Goal: Task Accomplishment & Management: Complete application form

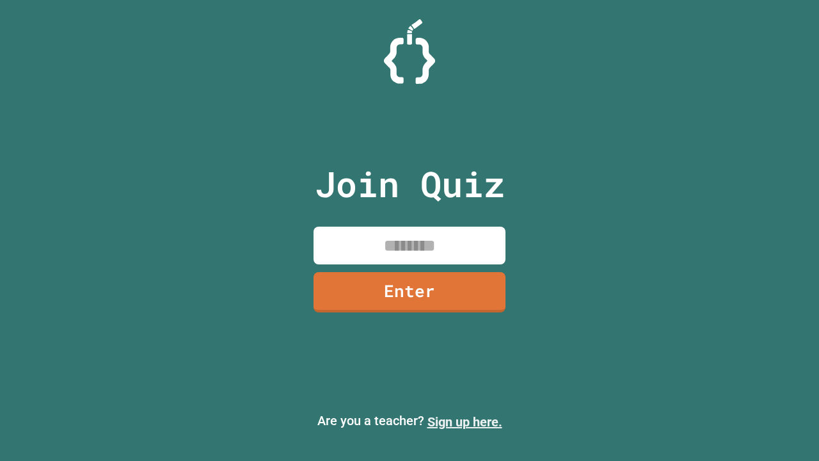
click at [465, 422] on link "Sign up here." at bounding box center [465, 421] width 75 height 15
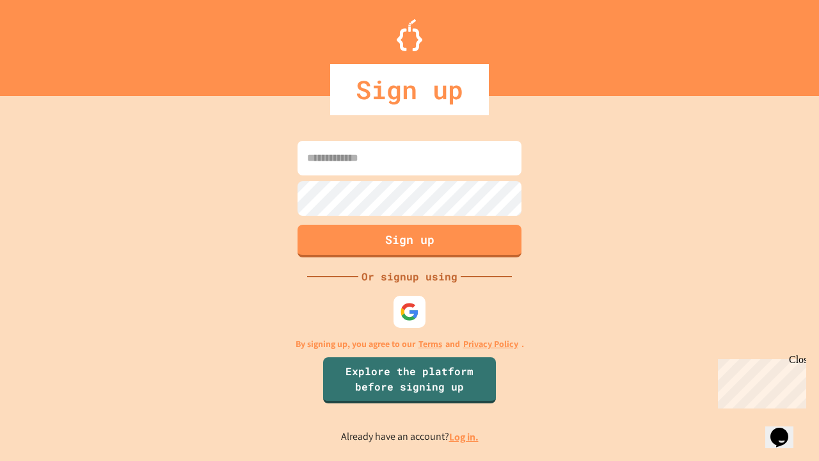
click at [465, 437] on link "Log in." at bounding box center [463, 436] width 29 height 13
